Goal: Transaction & Acquisition: Book appointment/travel/reservation

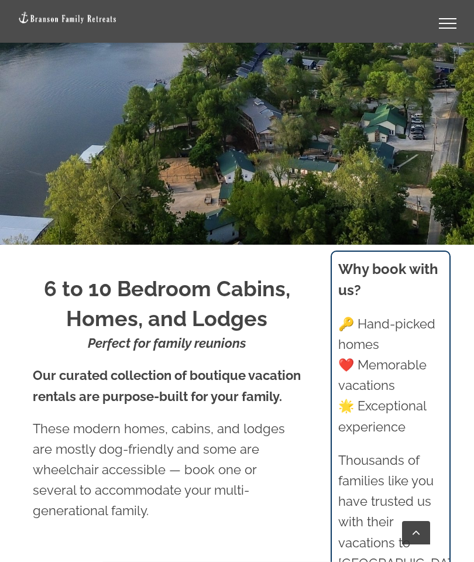
scroll to position [352, 0]
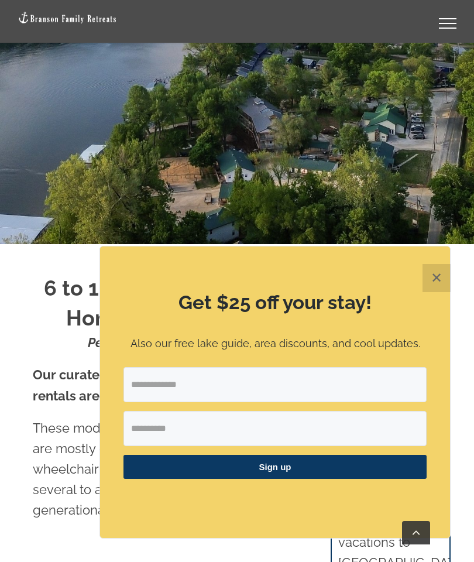
click at [423, 292] on button "✕" at bounding box center [437, 278] width 28 height 28
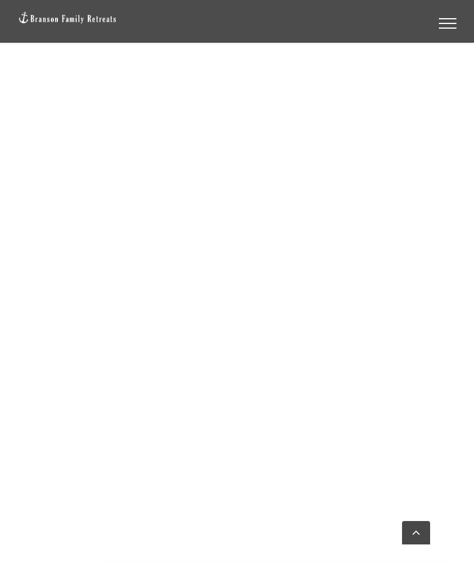
scroll to position [2114, 0]
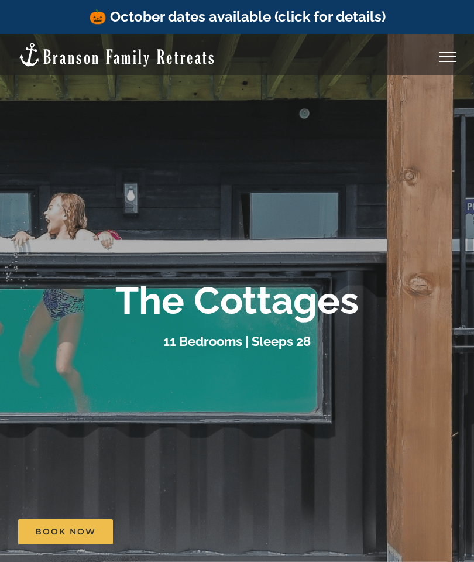
click at [329, 12] on link "🎃 October dates available (click for details)" at bounding box center [237, 16] width 297 height 17
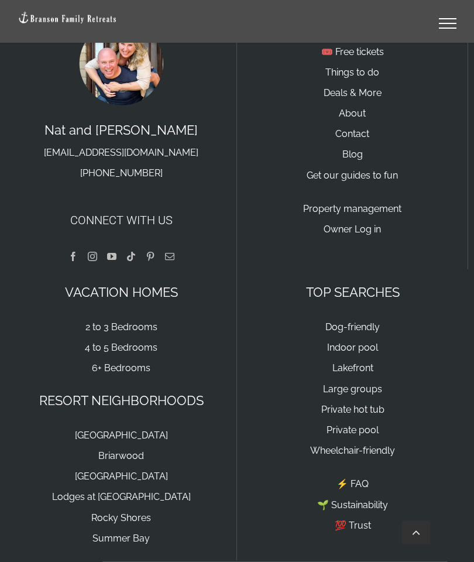
scroll to position [2566, 0]
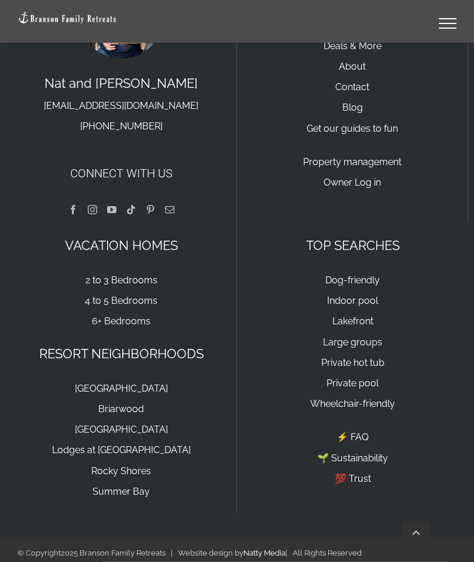
click at [123, 429] on link "[GEOGRAPHIC_DATA]" at bounding box center [121, 429] width 93 height 11
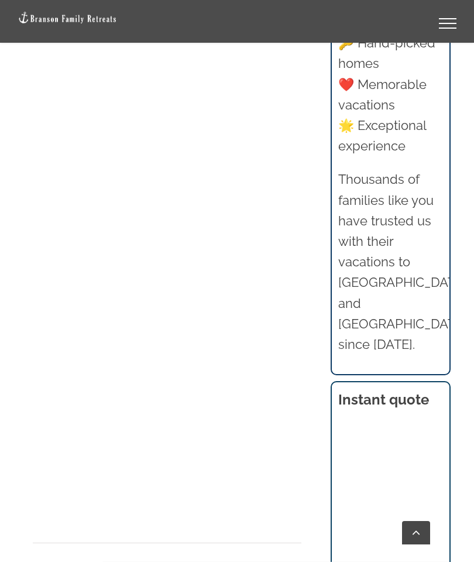
scroll to position [952, 0]
click at [232, 538] on div at bounding box center [167, 538] width 269 height 1
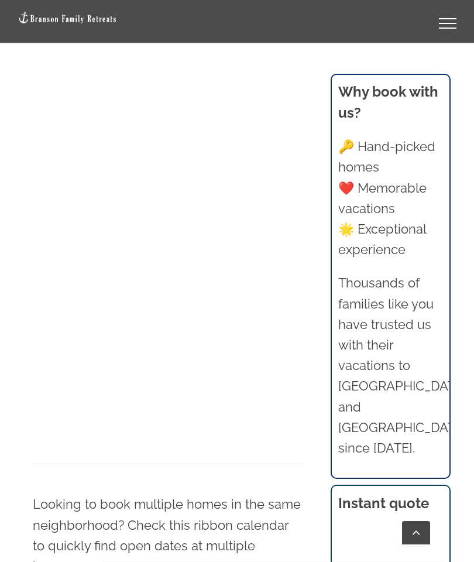
scroll to position [1025, 0]
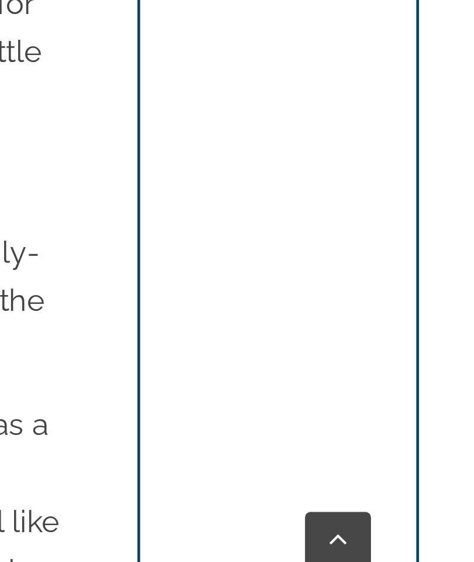
scroll to position [1244, 0]
click at [40, 519] on div "Book Now" at bounding box center [246, 531] width 456 height 25
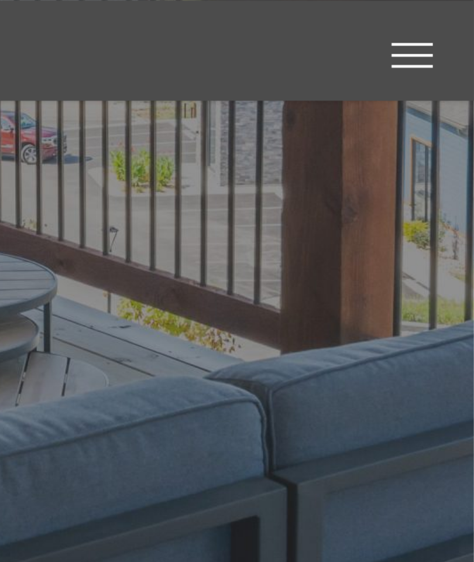
scroll to position [308, 0]
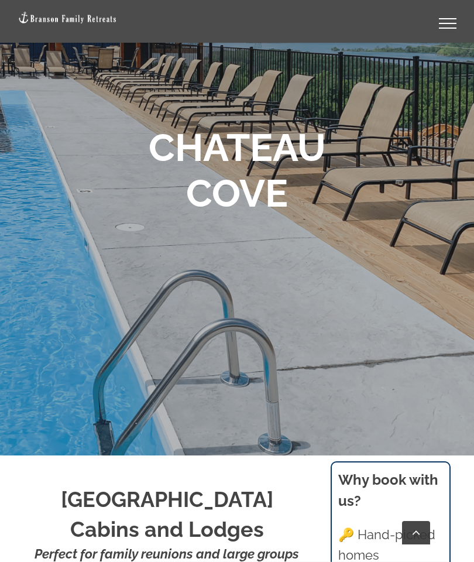
scroll to position [129, 0]
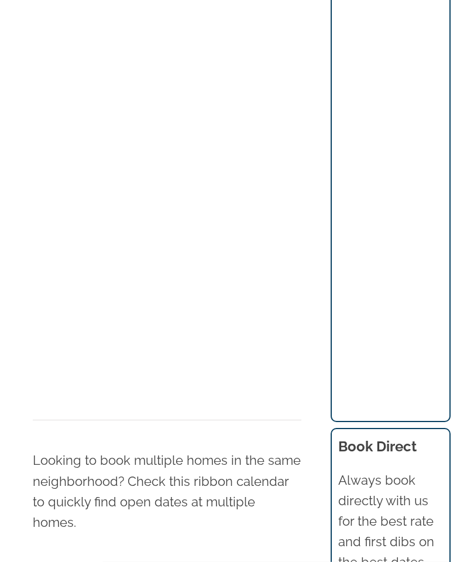
scroll to position [1070, 0]
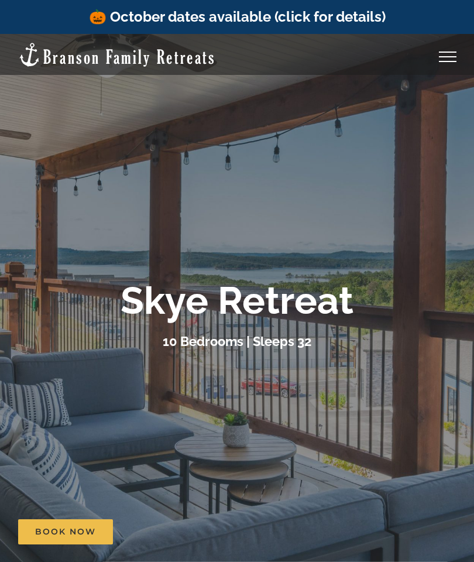
click at [453, 52] on link "Toggle Menu" at bounding box center [448, 57] width 47 height 11
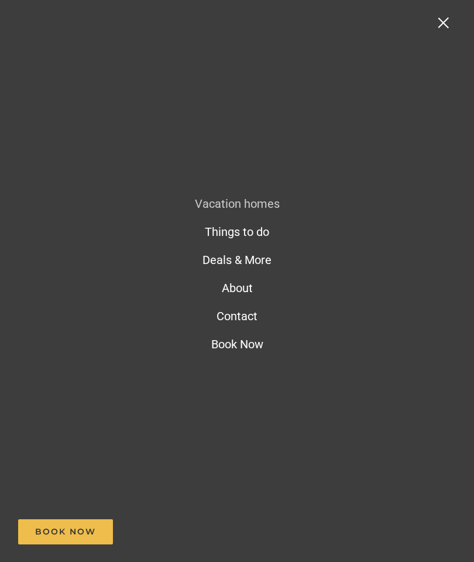
click at [437, 23] on link "Toggle Menu" at bounding box center [448, 23] width 47 height 11
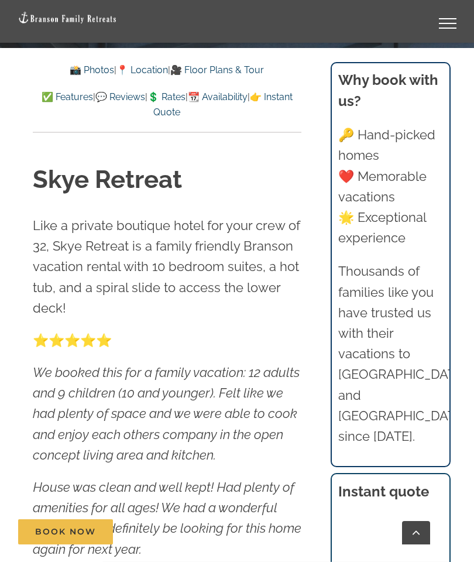
scroll to position [548, 0]
click at [83, 69] on link "📸 Photos" at bounding box center [92, 70] width 45 height 11
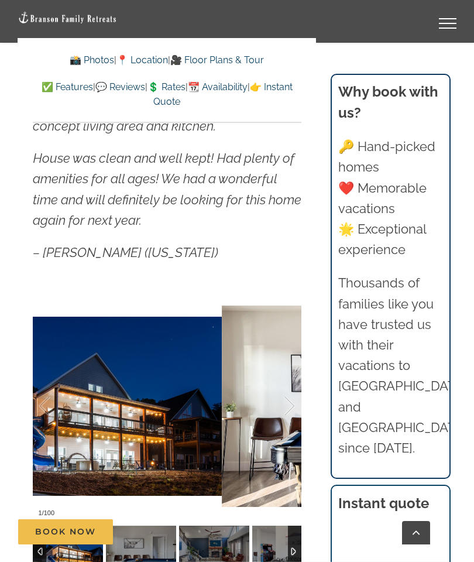
click at [285, 404] on div at bounding box center [277, 406] width 36 height 73
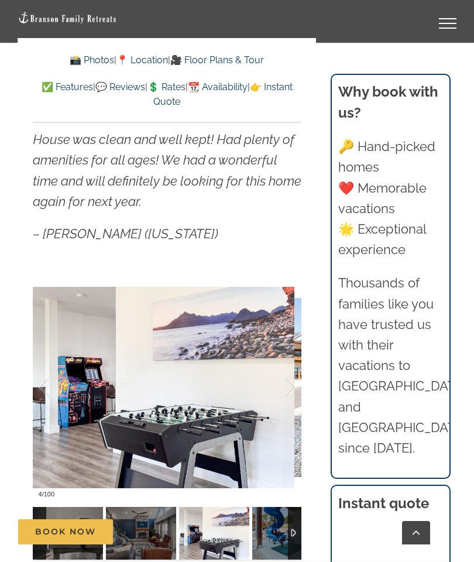
scroll to position [892, 0]
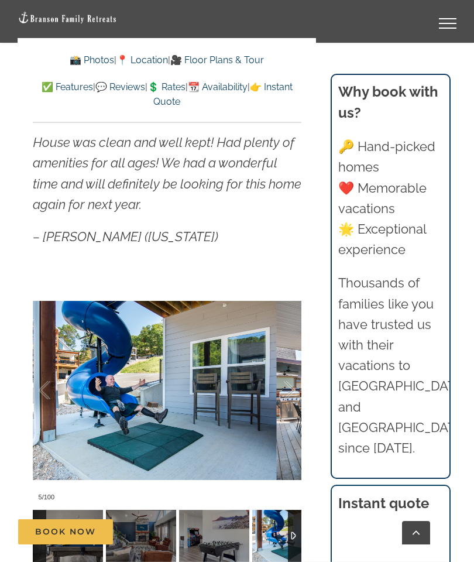
click at [264, 415] on div at bounding box center [277, 390] width 36 height 73
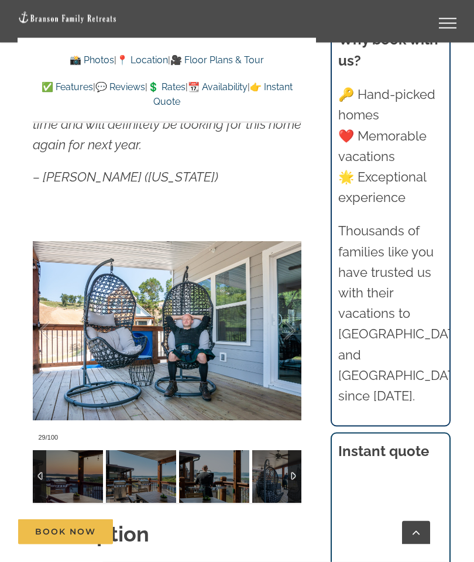
scroll to position [952, 0]
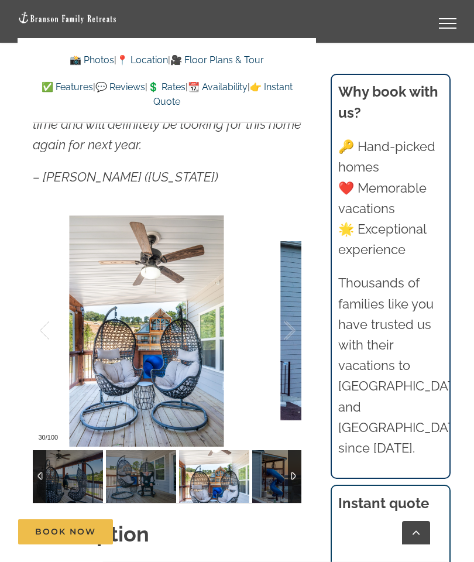
click at [289, 326] on div at bounding box center [277, 331] width 36 height 73
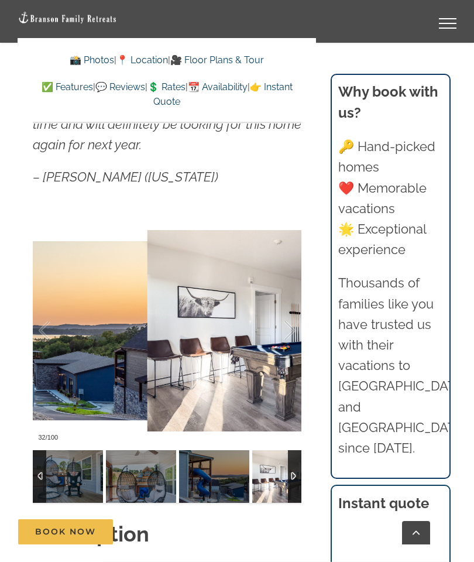
click at [290, 324] on div at bounding box center [277, 331] width 36 height 73
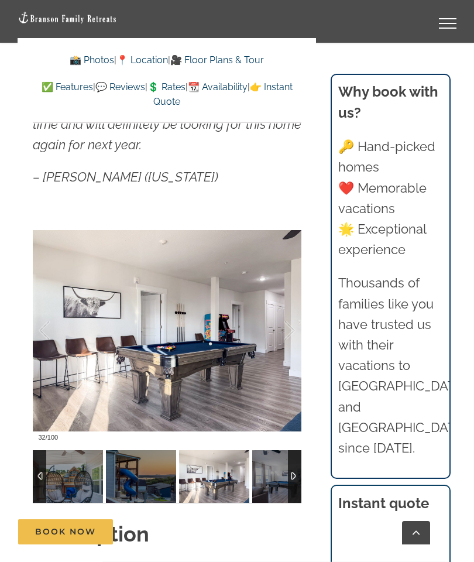
click at [286, 329] on div at bounding box center [277, 331] width 36 height 73
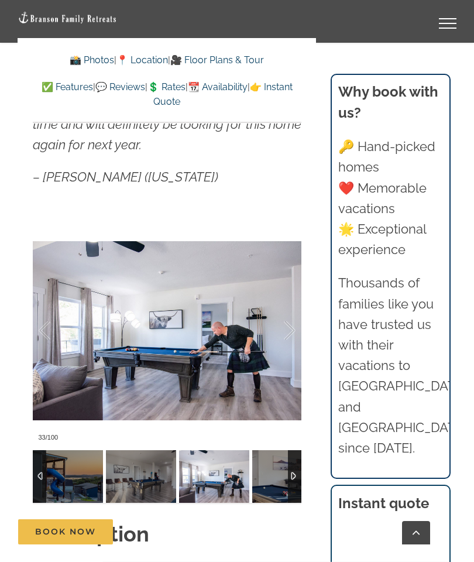
click at [288, 325] on div at bounding box center [277, 331] width 36 height 73
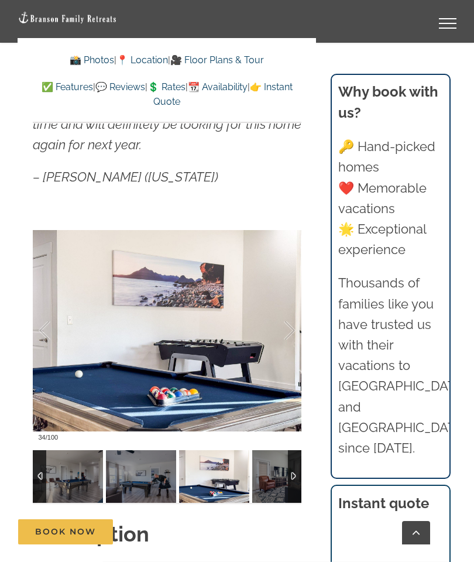
click at [278, 328] on div at bounding box center [277, 331] width 36 height 73
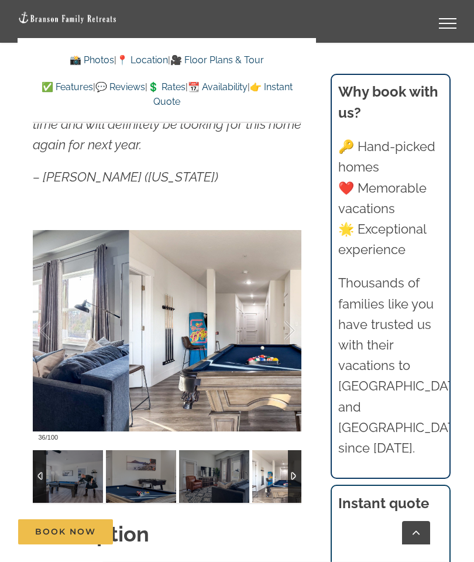
click at [285, 328] on div at bounding box center [277, 331] width 36 height 73
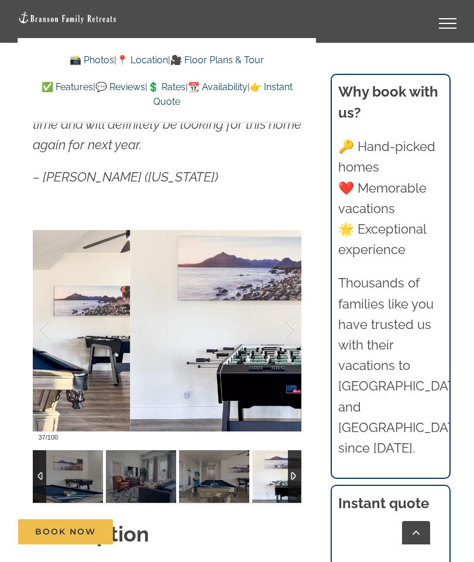
click at [289, 322] on div at bounding box center [277, 331] width 36 height 73
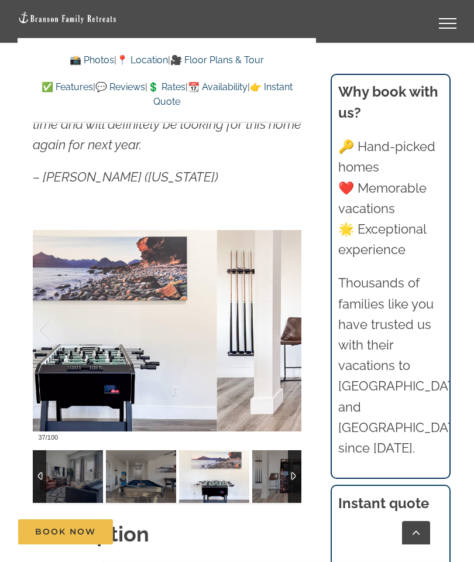
click at [291, 322] on div at bounding box center [277, 331] width 36 height 73
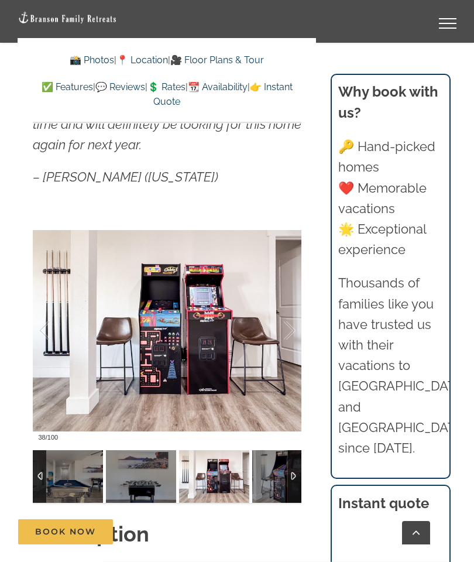
click at [283, 324] on div at bounding box center [277, 331] width 36 height 73
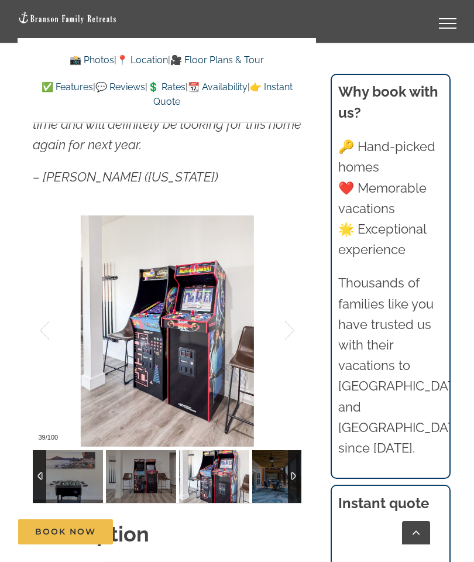
click at [295, 324] on div at bounding box center [277, 331] width 36 height 73
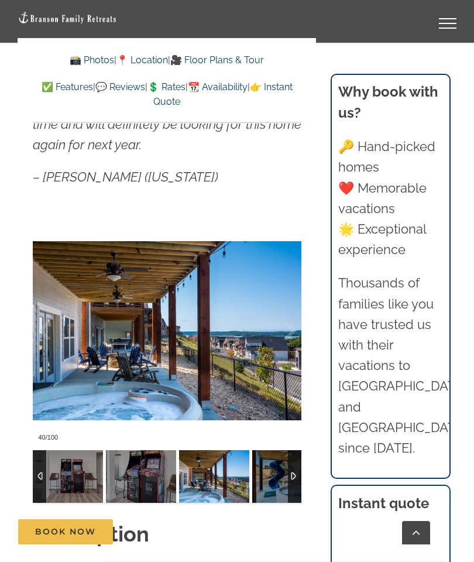
click at [289, 324] on div at bounding box center [277, 331] width 36 height 73
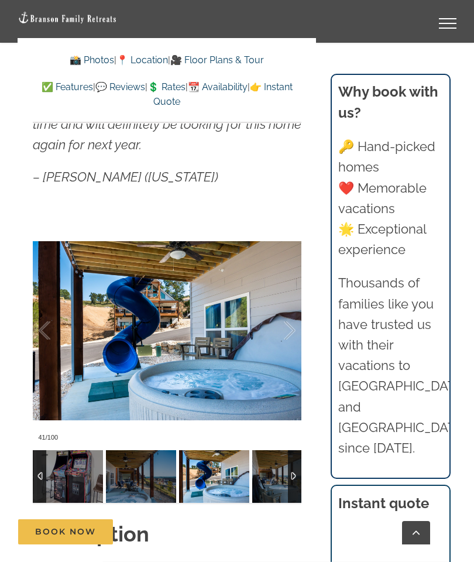
click at [289, 324] on div at bounding box center [277, 331] width 36 height 73
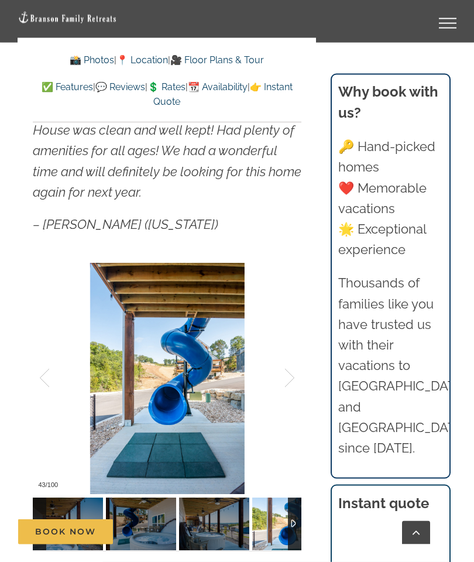
scroll to position [898, 0]
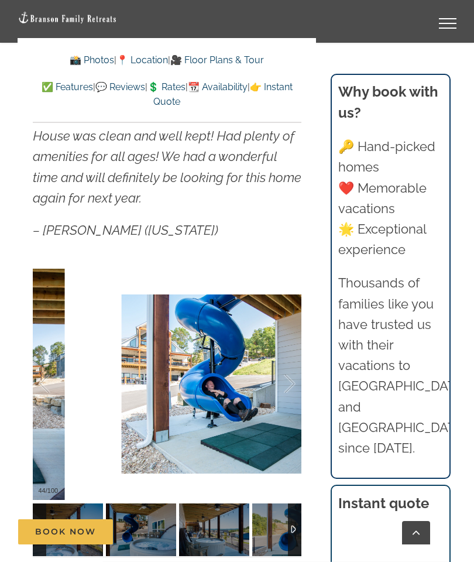
click at [282, 414] on div at bounding box center [277, 384] width 36 height 73
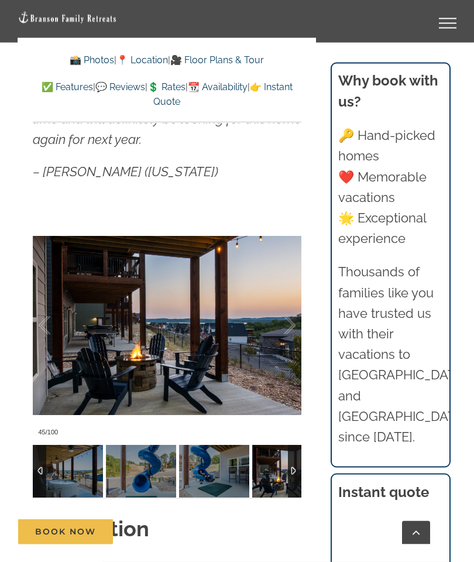
scroll to position [957, 0]
click at [294, 326] on div at bounding box center [277, 325] width 36 height 73
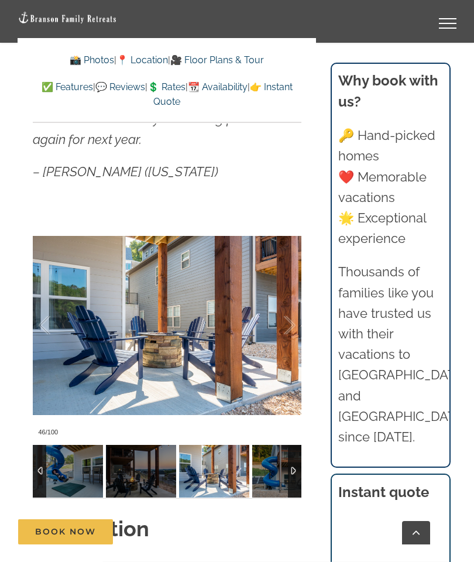
click at [286, 324] on div at bounding box center [277, 325] width 36 height 73
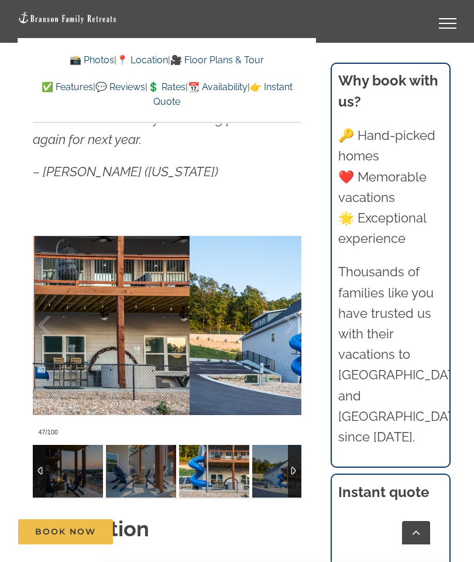
click at [281, 327] on div at bounding box center [277, 325] width 36 height 73
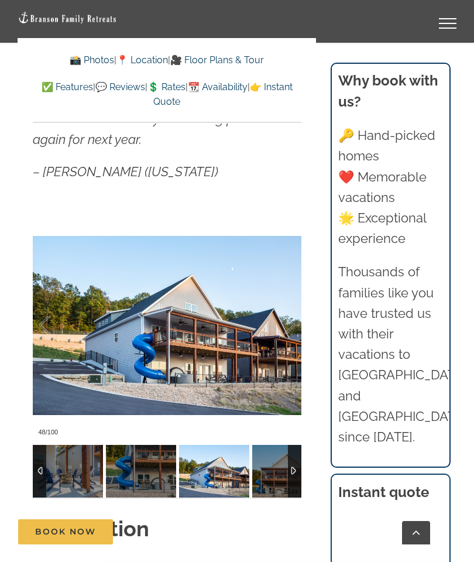
click at [289, 324] on div at bounding box center [277, 325] width 36 height 73
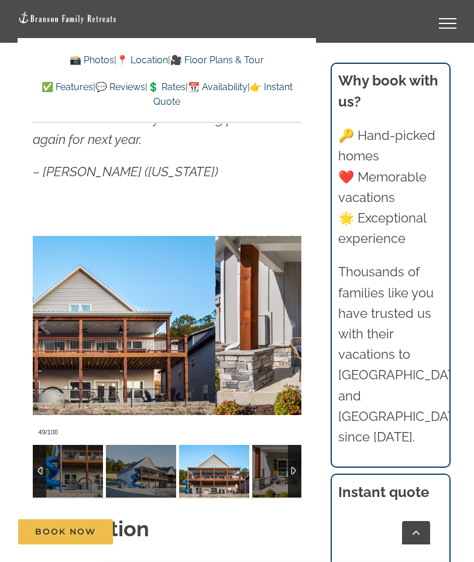
click at [293, 333] on div at bounding box center [277, 325] width 36 height 73
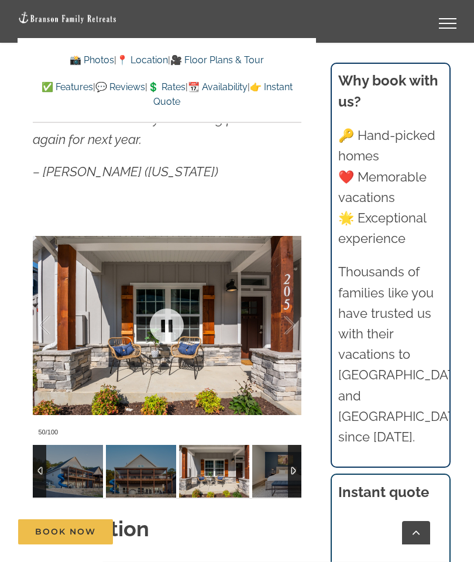
click at [292, 325] on div at bounding box center [277, 325] width 36 height 73
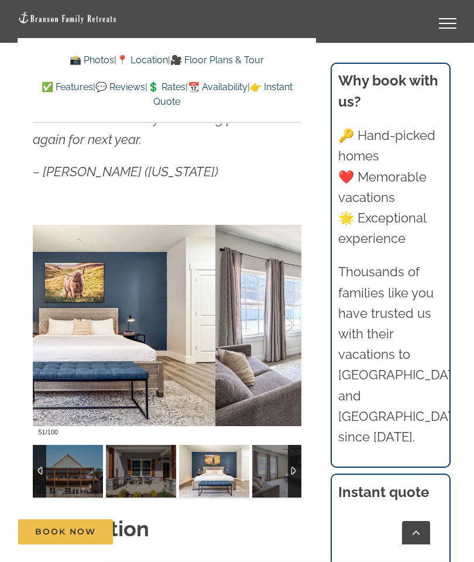
click at [289, 323] on div at bounding box center [277, 325] width 36 height 73
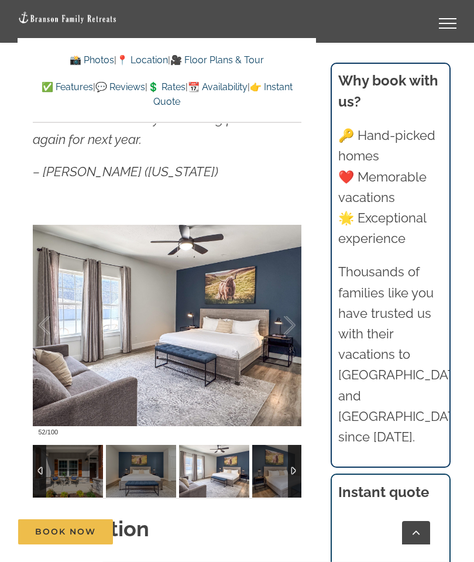
click at [286, 320] on div at bounding box center [277, 325] width 36 height 73
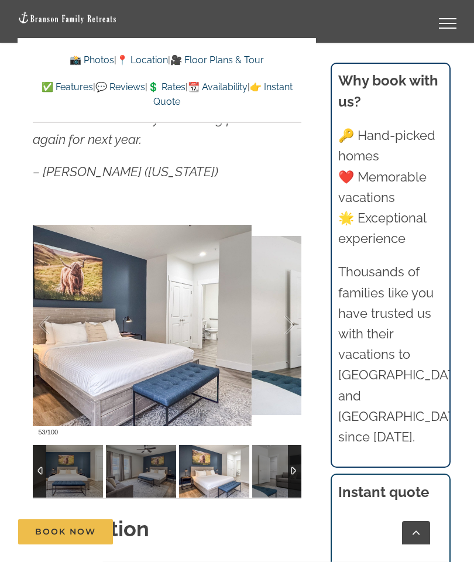
click at [285, 324] on div at bounding box center [277, 325] width 36 height 73
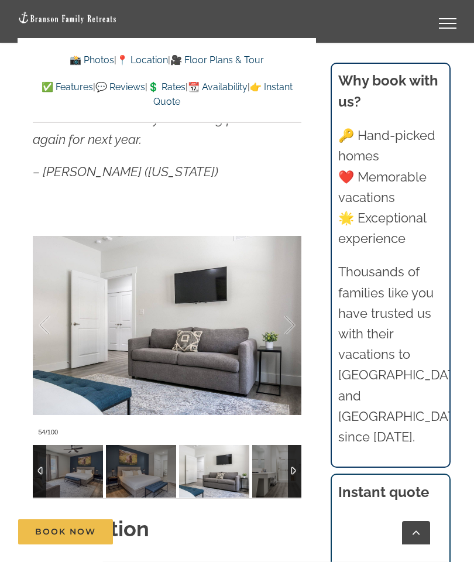
click at [289, 320] on div at bounding box center [277, 325] width 36 height 73
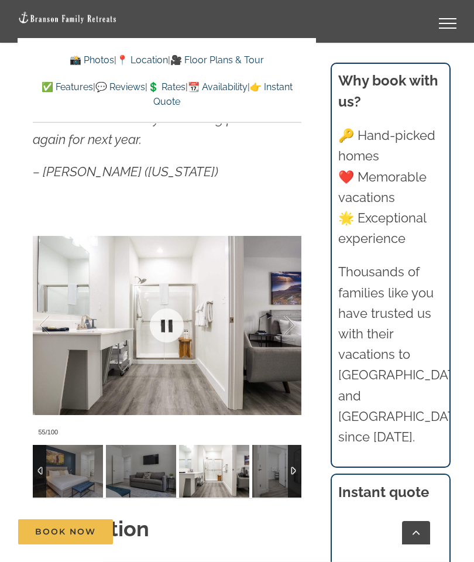
click at [301, 325] on div at bounding box center [167, 325] width 269 height 231
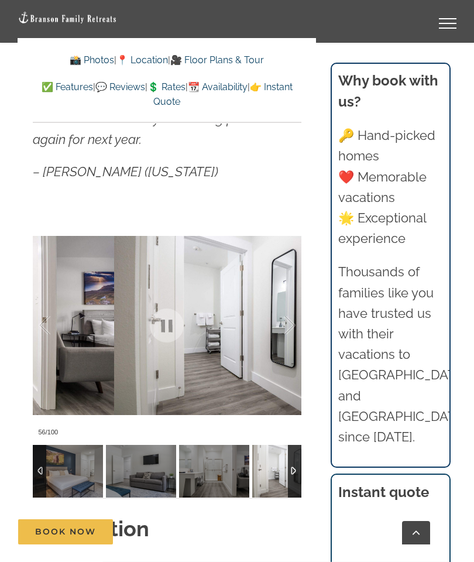
click at [286, 324] on div at bounding box center [277, 325] width 36 height 73
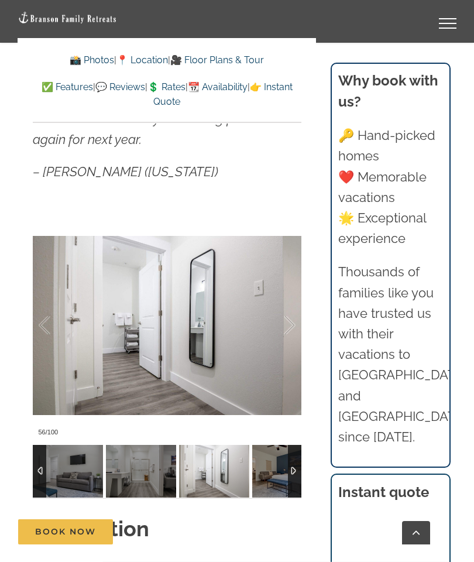
click at [287, 323] on div at bounding box center [277, 325] width 36 height 73
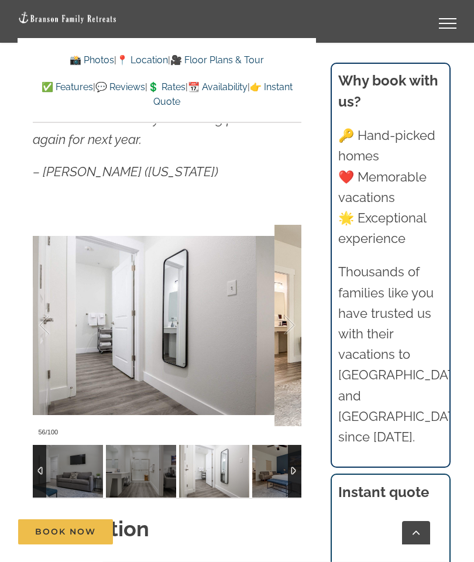
click at [290, 322] on div at bounding box center [277, 325] width 36 height 73
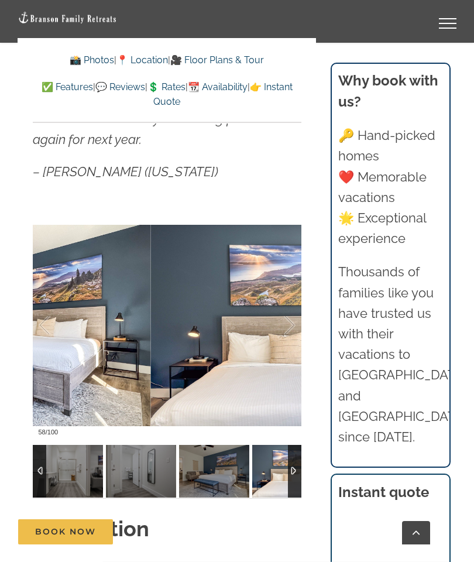
click at [293, 317] on div at bounding box center [277, 325] width 36 height 73
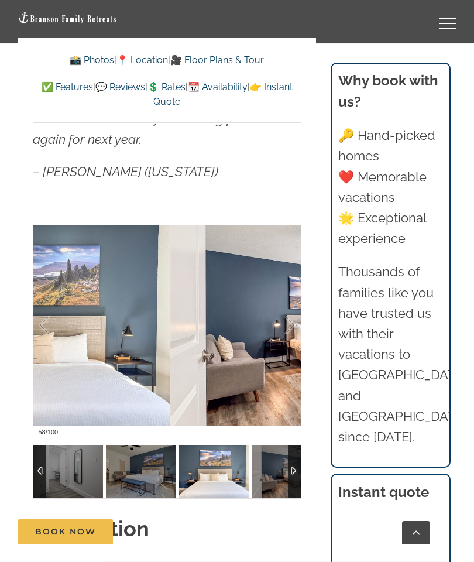
click at [287, 324] on div at bounding box center [277, 325] width 36 height 73
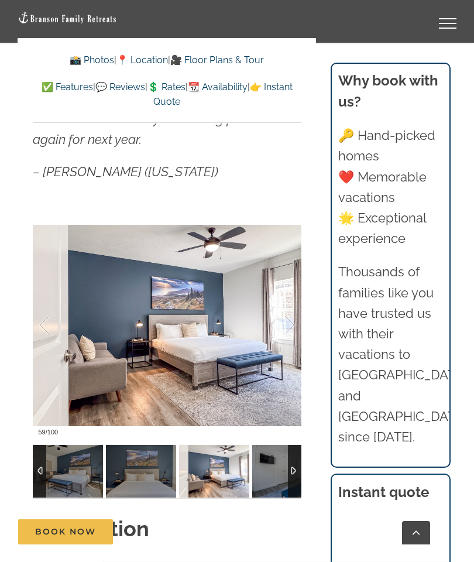
click at [286, 324] on div at bounding box center [277, 325] width 36 height 73
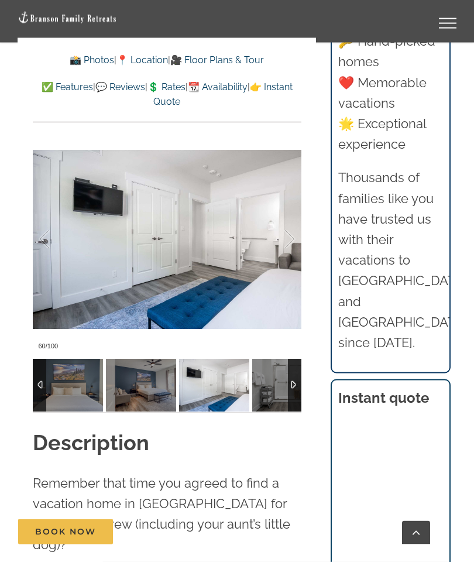
scroll to position [1055, 0]
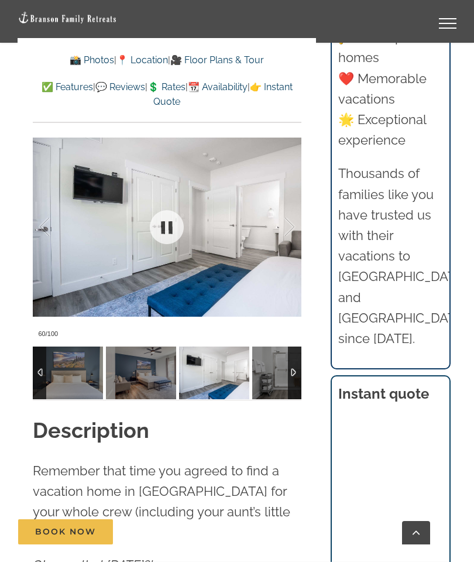
click at [150, 222] on link at bounding box center [166, 227] width 47 height 47
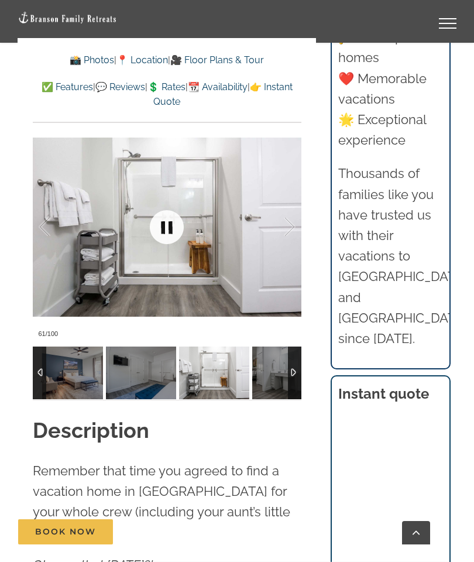
click at [278, 244] on div at bounding box center [277, 227] width 36 height 73
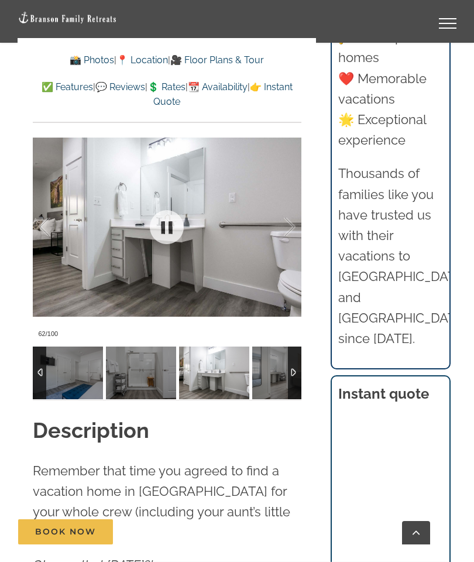
click at [230, 265] on div at bounding box center [167, 226] width 269 height 231
click at [238, 225] on div at bounding box center [167, 226] width 269 height 231
click at [286, 192] on div at bounding box center [277, 227] width 36 height 73
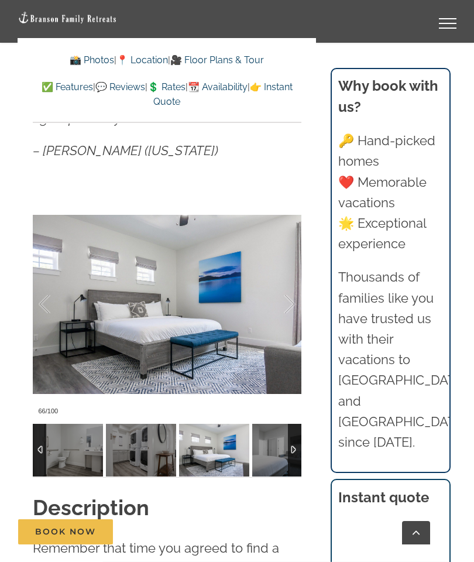
scroll to position [992, 0]
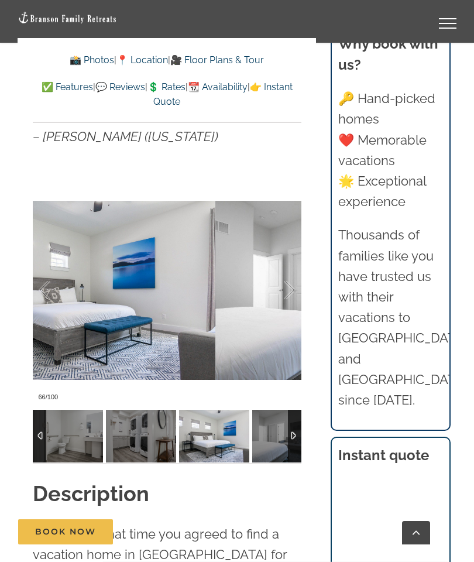
click at [282, 292] on div at bounding box center [277, 290] width 36 height 73
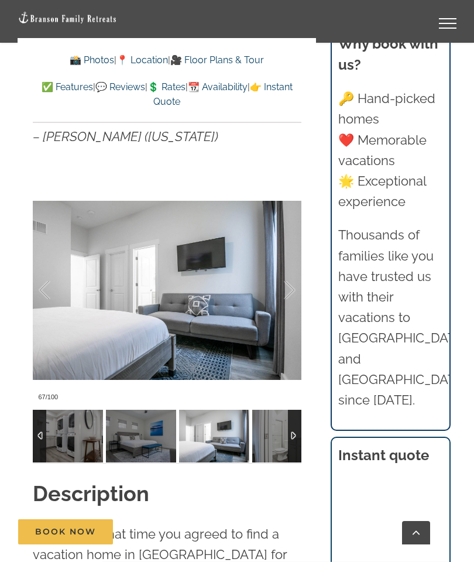
click at [282, 290] on div at bounding box center [277, 290] width 36 height 73
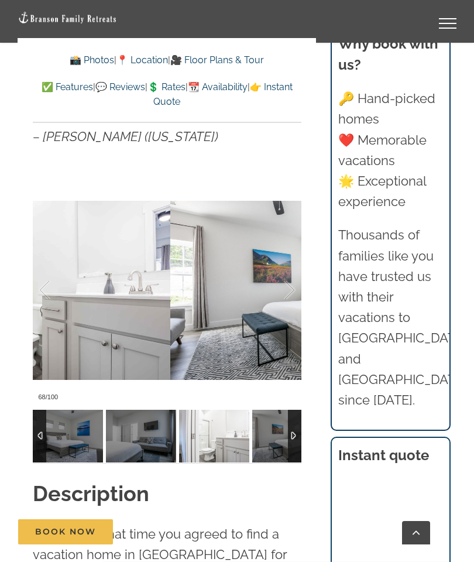
click at [288, 288] on div at bounding box center [277, 290] width 36 height 73
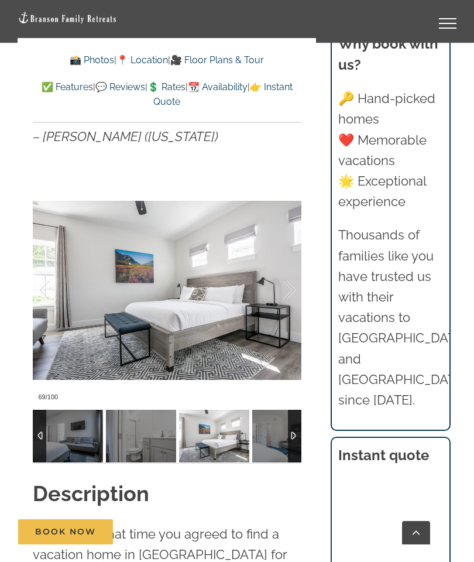
click at [289, 282] on div at bounding box center [277, 290] width 36 height 73
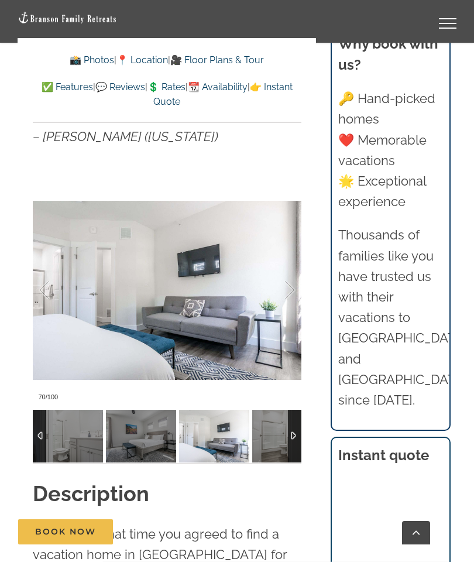
click at [288, 288] on div at bounding box center [277, 290] width 36 height 73
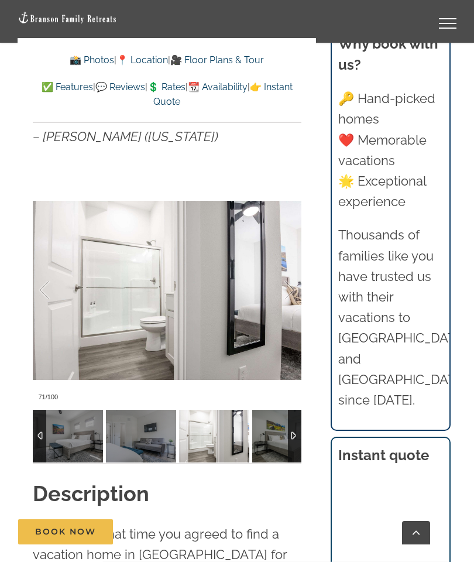
click at [288, 285] on div at bounding box center [277, 290] width 36 height 73
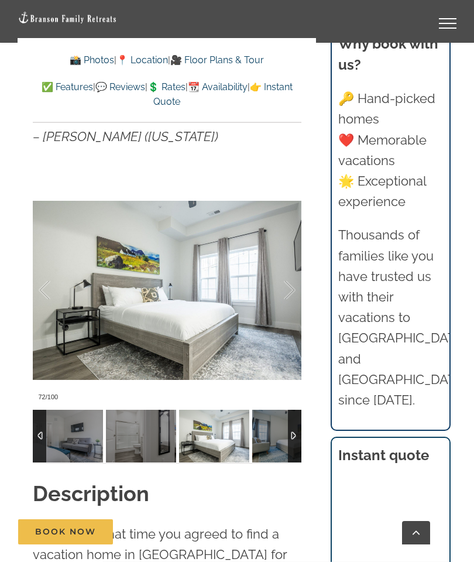
click at [294, 287] on div at bounding box center [277, 290] width 36 height 73
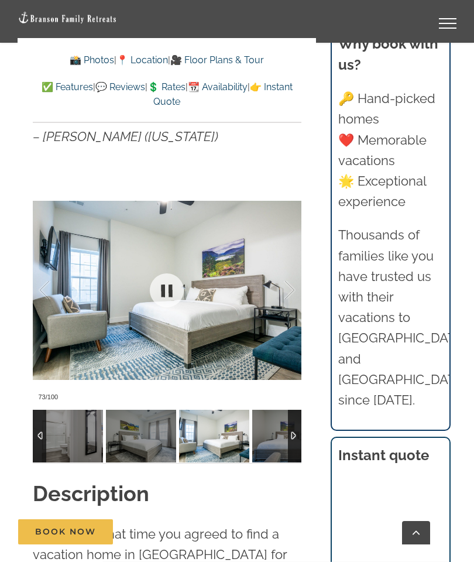
click at [283, 293] on div at bounding box center [277, 290] width 36 height 73
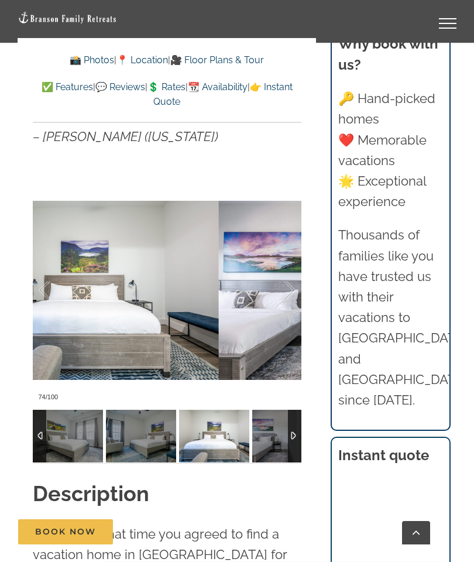
click at [290, 288] on div at bounding box center [277, 290] width 36 height 73
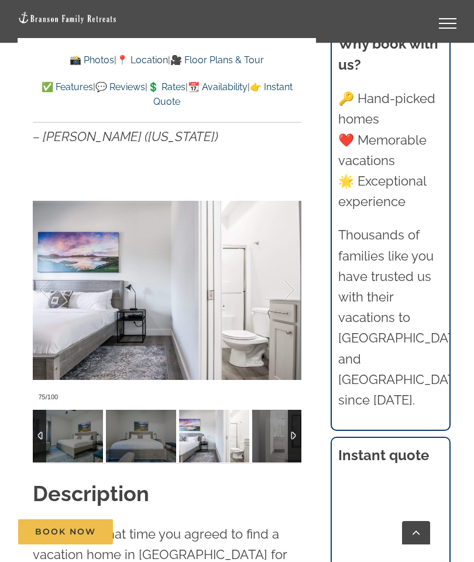
click at [288, 283] on div at bounding box center [277, 290] width 36 height 73
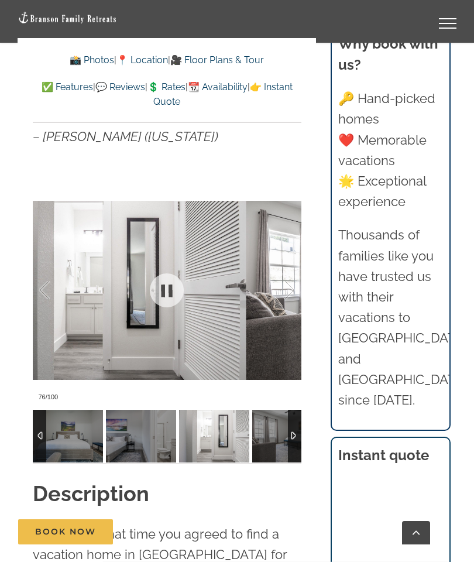
click at [288, 300] on div at bounding box center [277, 290] width 36 height 73
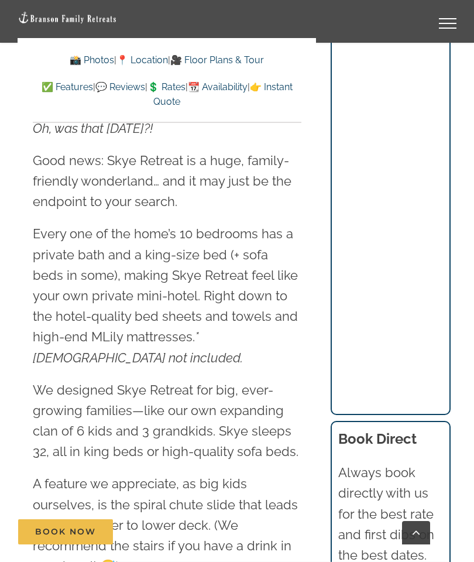
scroll to position [1493, 0]
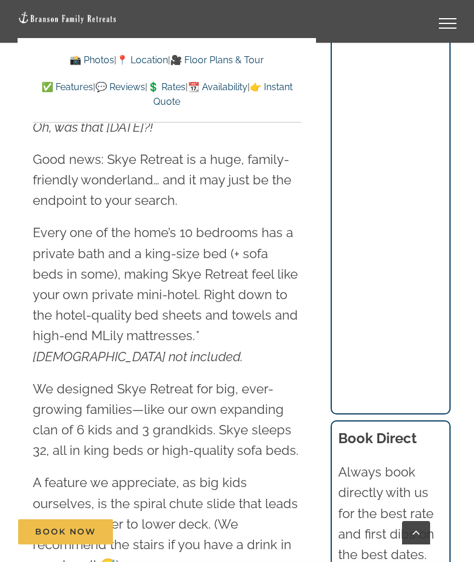
click at [210, 259] on p "Every one of the home’s 10 bedrooms has a private bath and a king-size bed (+ s…" at bounding box center [167, 295] width 269 height 144
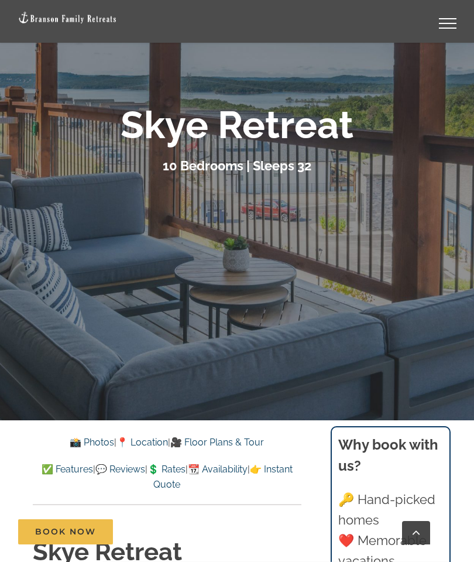
scroll to position [0, 0]
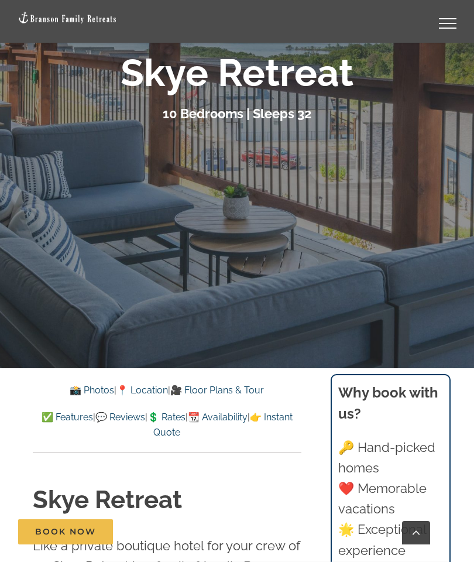
scroll to position [229, 0]
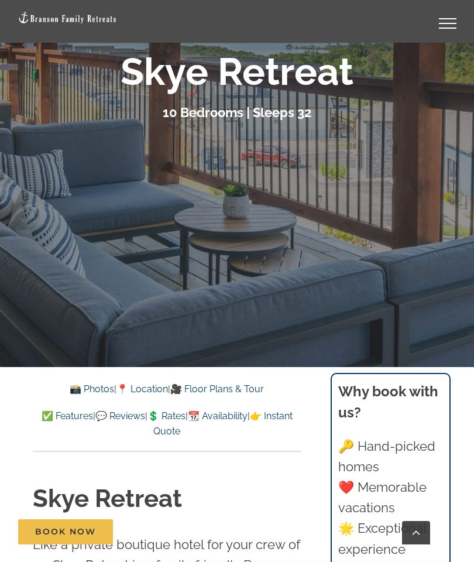
click at [75, 389] on link "📸 Photos" at bounding box center [92, 389] width 45 height 11
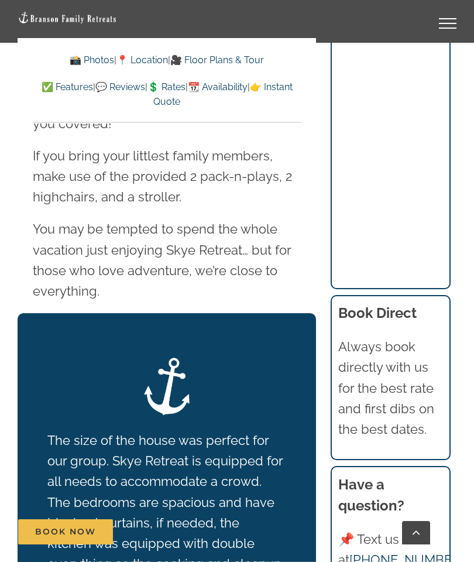
scroll to position [2354, 0]
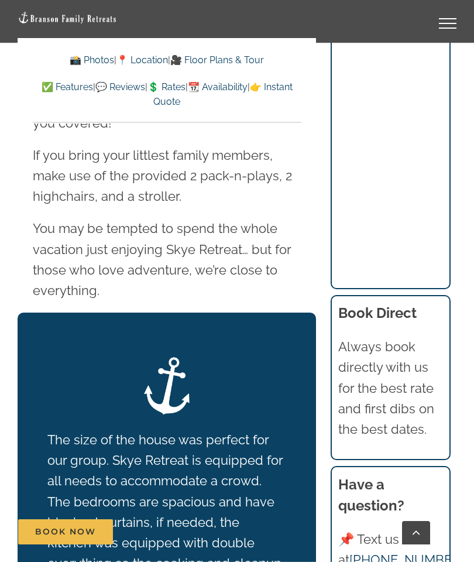
click at [56, 87] on link "✅ Features" at bounding box center [68, 86] width 52 height 11
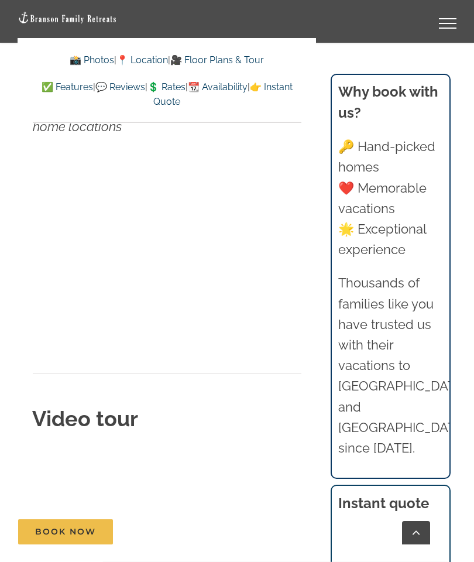
scroll to position [5196, 0]
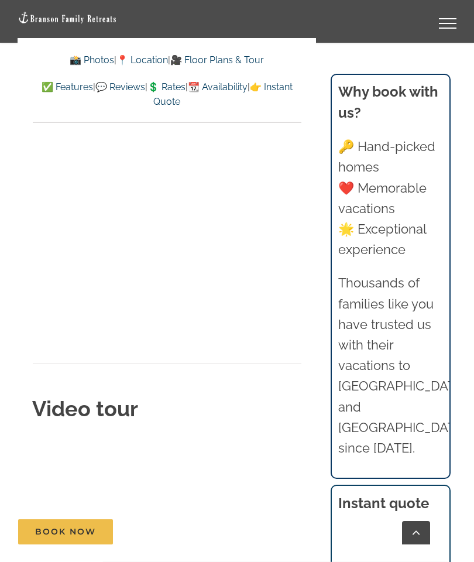
click at [224, 57] on link "🎥 Floor Plans & Tour" at bounding box center [217, 59] width 94 height 11
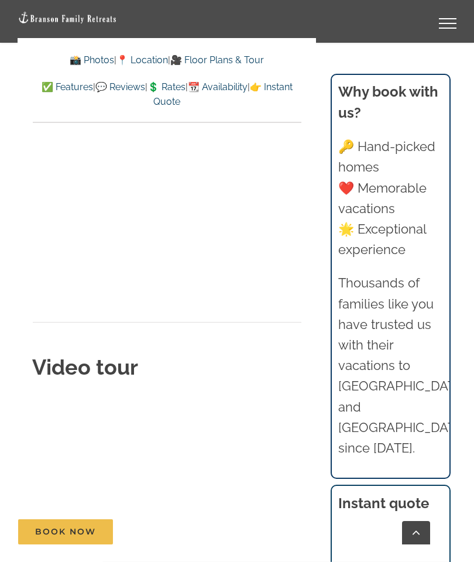
scroll to position [5285, 0]
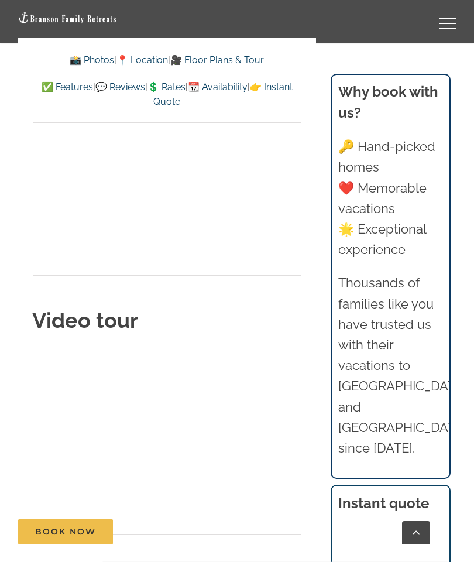
click at [203, 435] on div "Video tour Floor Plans" at bounding box center [166, 559] width 269 height 506
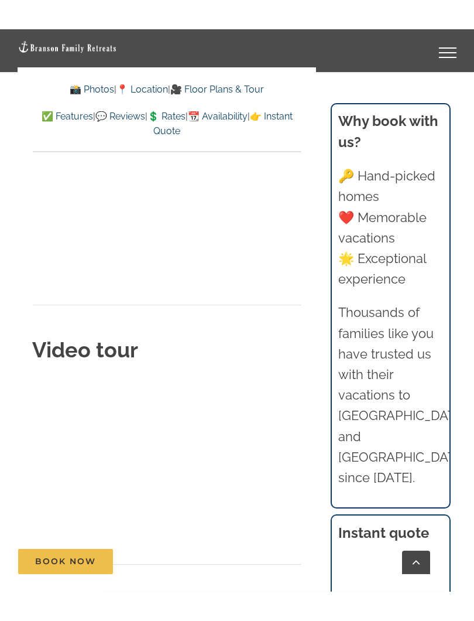
scroll to position [12, 0]
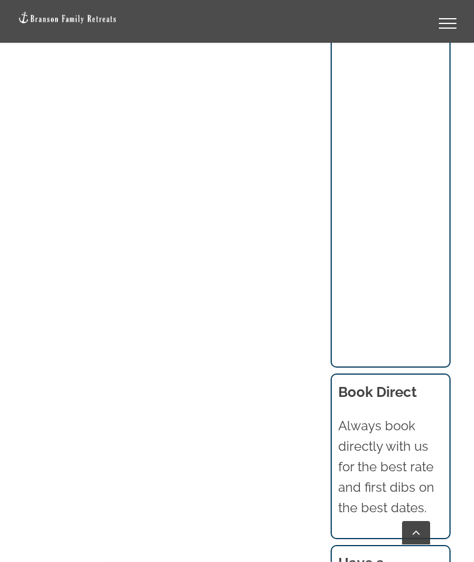
scroll to position [1126, 0]
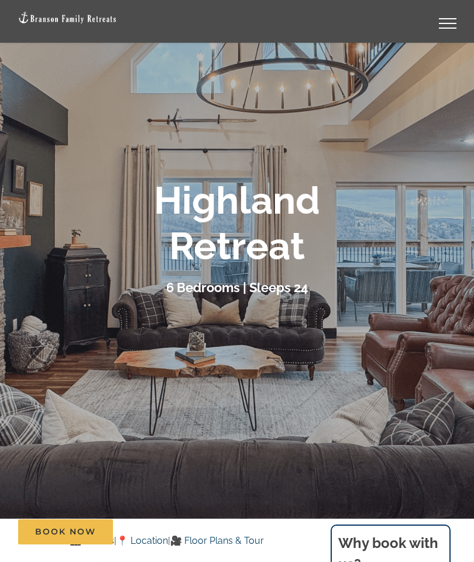
scroll to position [53, 0]
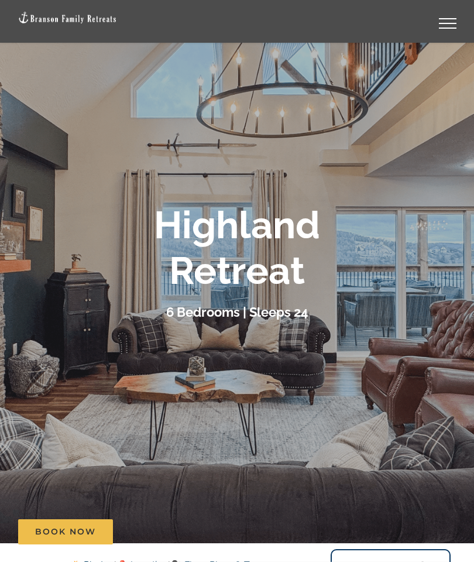
click at [270, 268] on b "Highland Retreat" at bounding box center [237, 248] width 166 height 90
click at [199, 311] on h3 "6 Bedrooms | Sleeps 24" at bounding box center [237, 312] width 142 height 15
click at [235, 244] on b "Highland Retreat" at bounding box center [237, 248] width 166 height 90
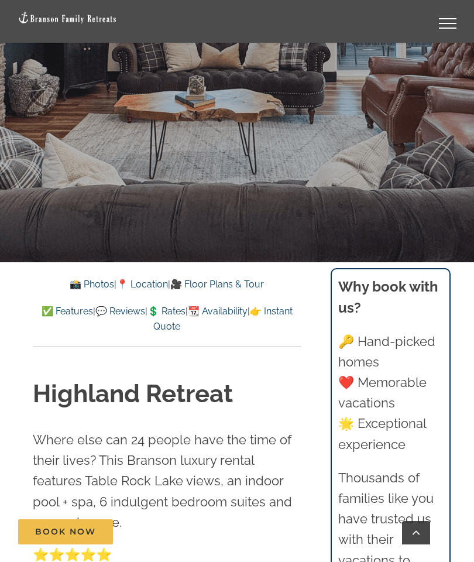
scroll to position [343, 0]
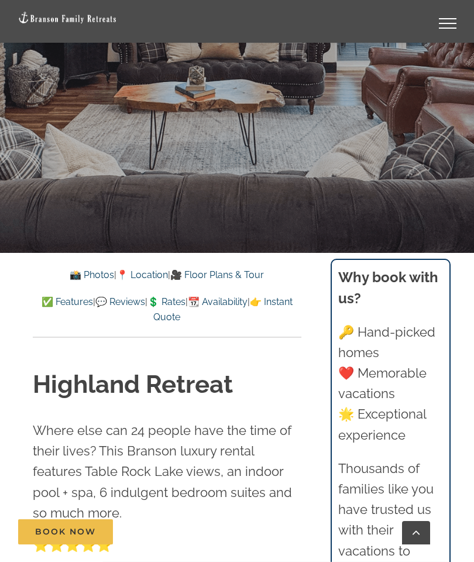
click at [77, 269] on link "📸 Photos" at bounding box center [92, 274] width 45 height 11
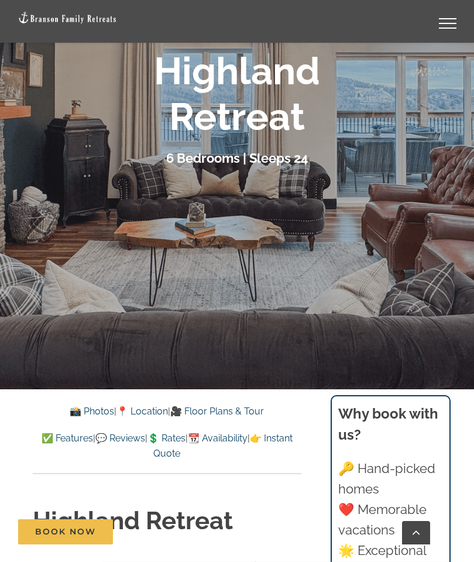
scroll to position [204, 0]
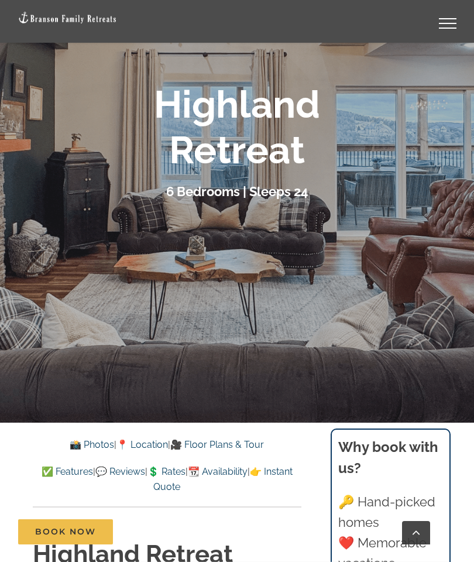
scroll to position [173, 0]
